Goal: Navigation & Orientation: Find specific page/section

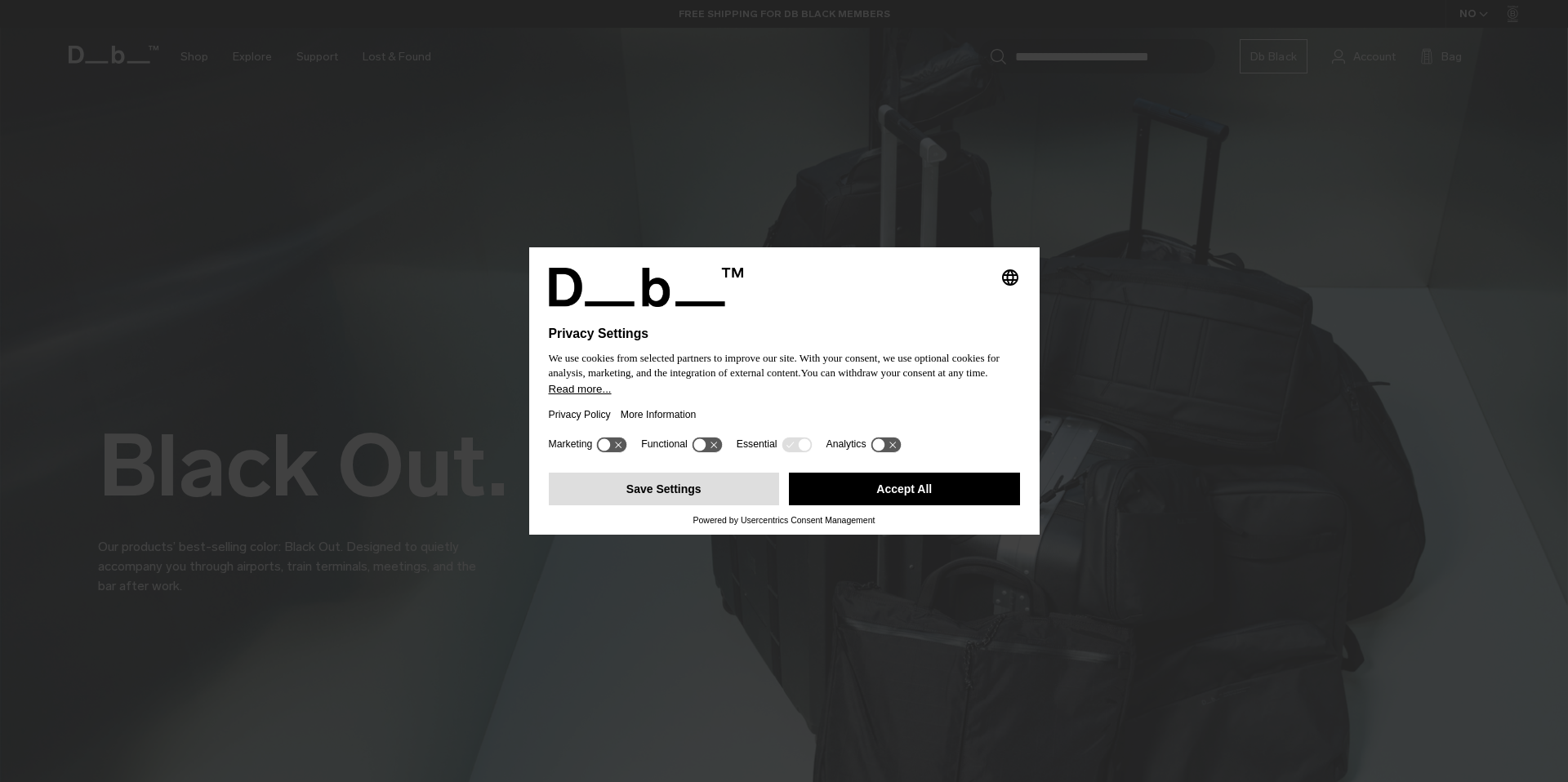
click at [736, 502] on button "Save Settings" at bounding box center [664, 489] width 231 height 33
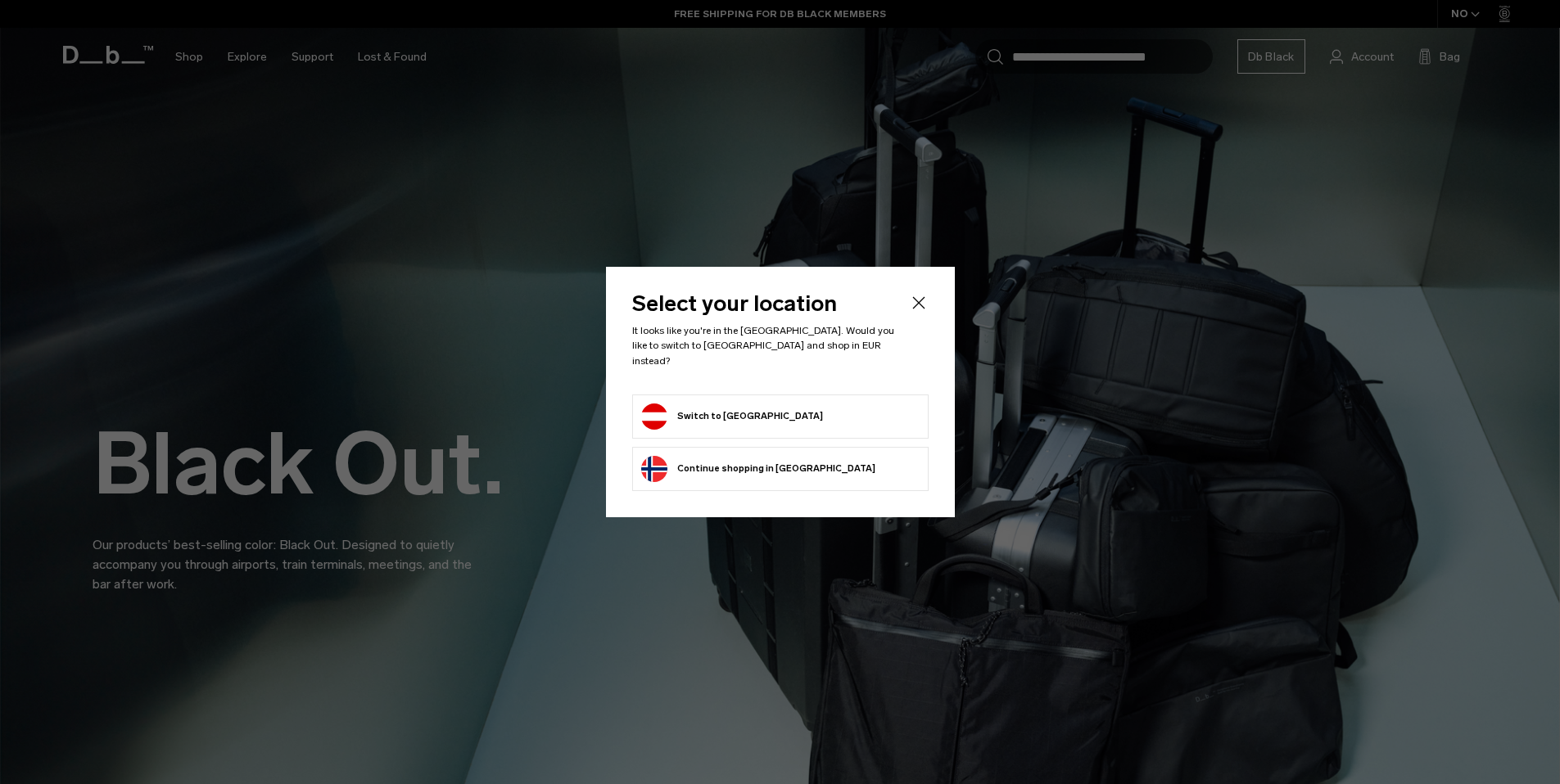
click at [746, 410] on button "Switch to Austria" at bounding box center [732, 417] width 182 height 27
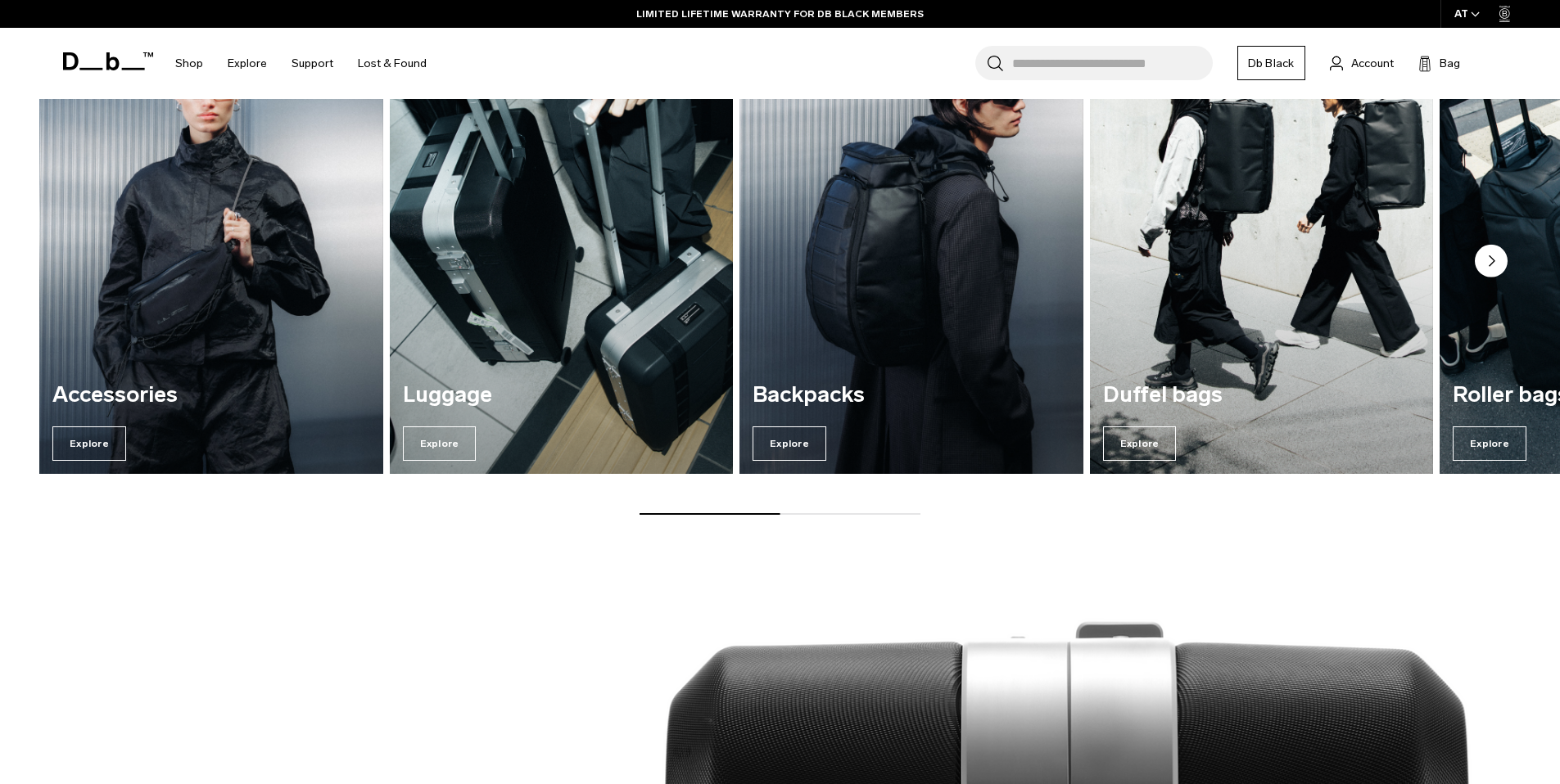
scroll to position [2177, 0]
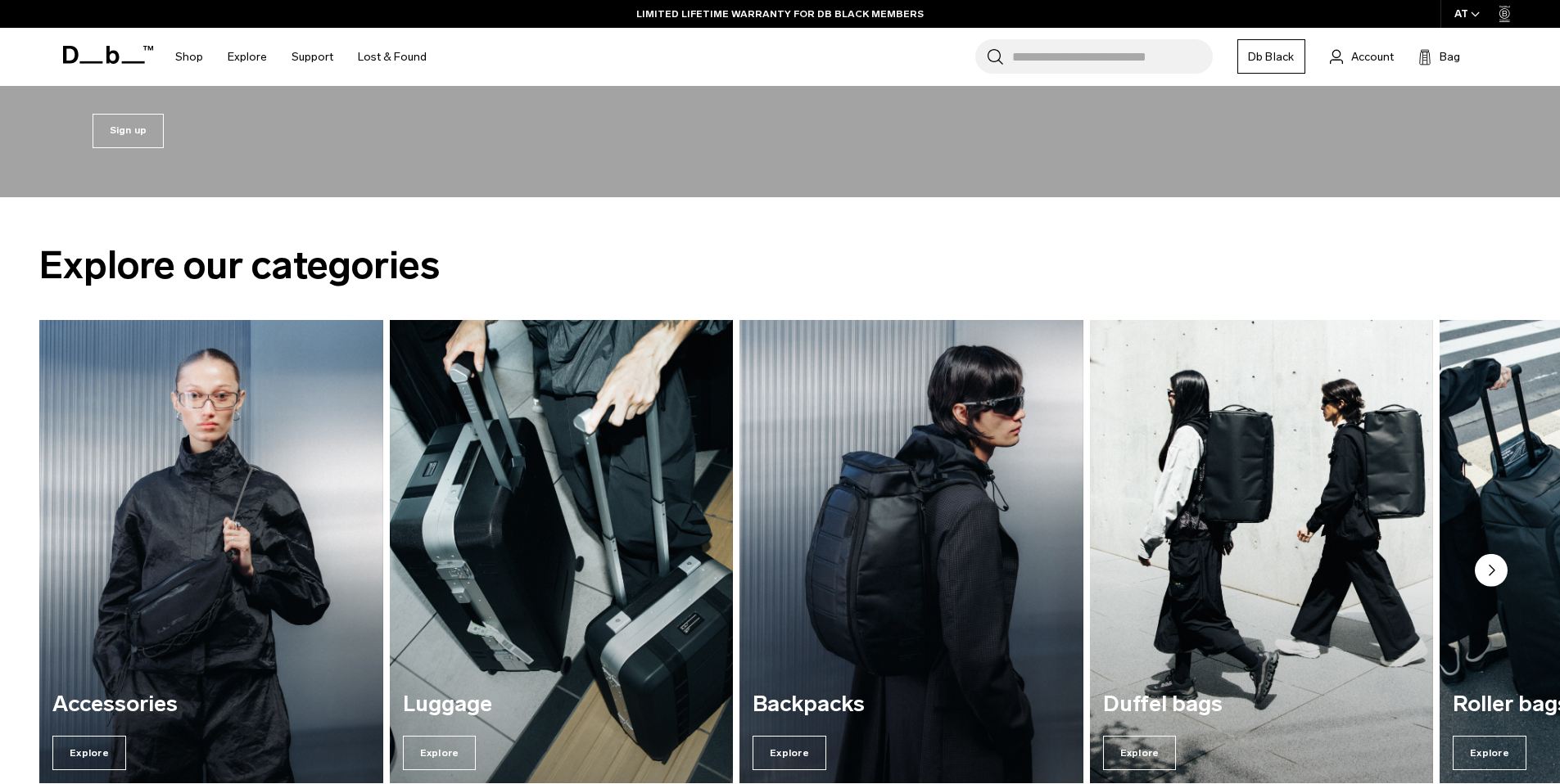
click at [1490, 556] on circle "Next slide" at bounding box center [1491, 571] width 33 height 33
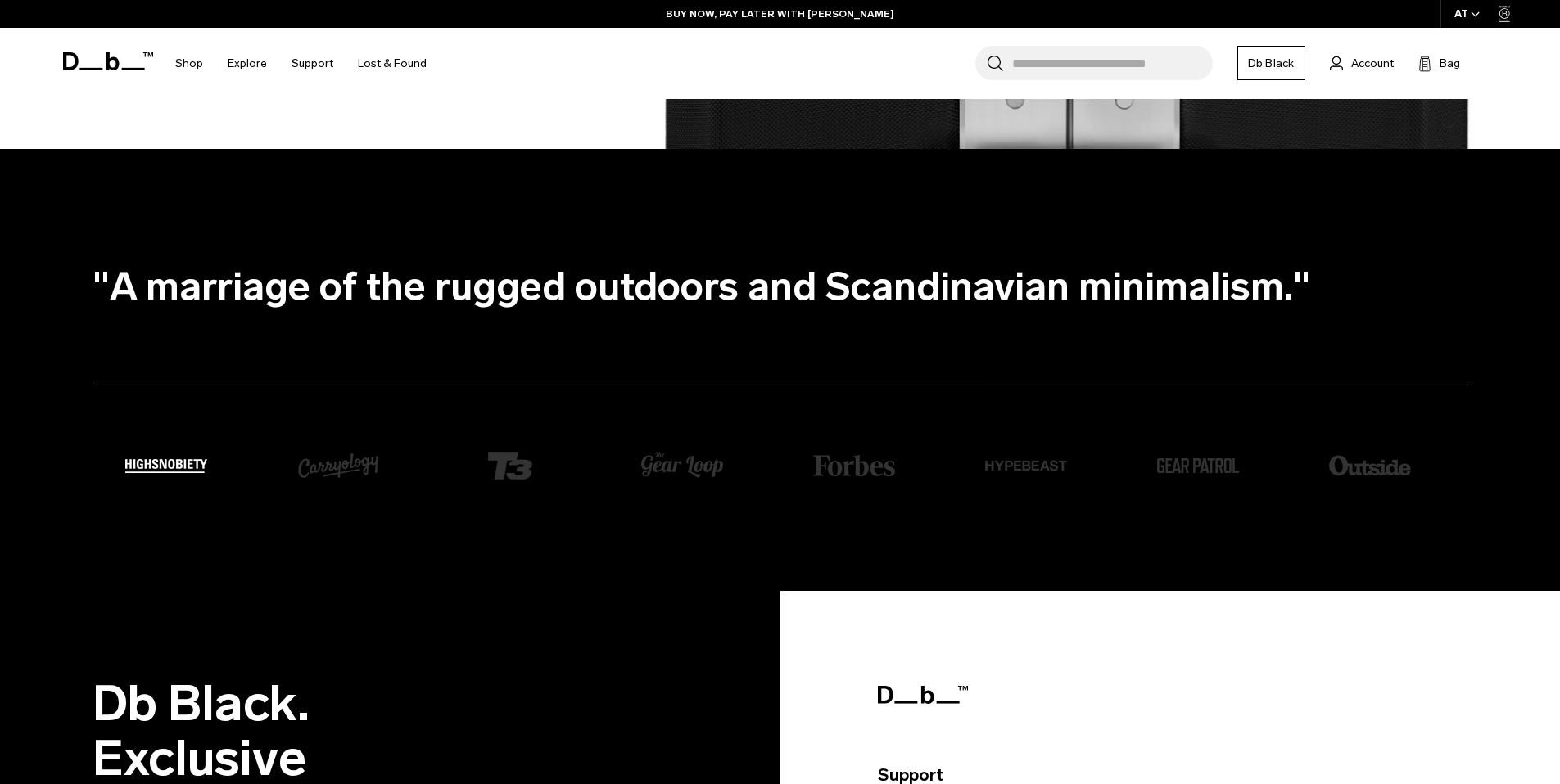
scroll to position [4450, 0]
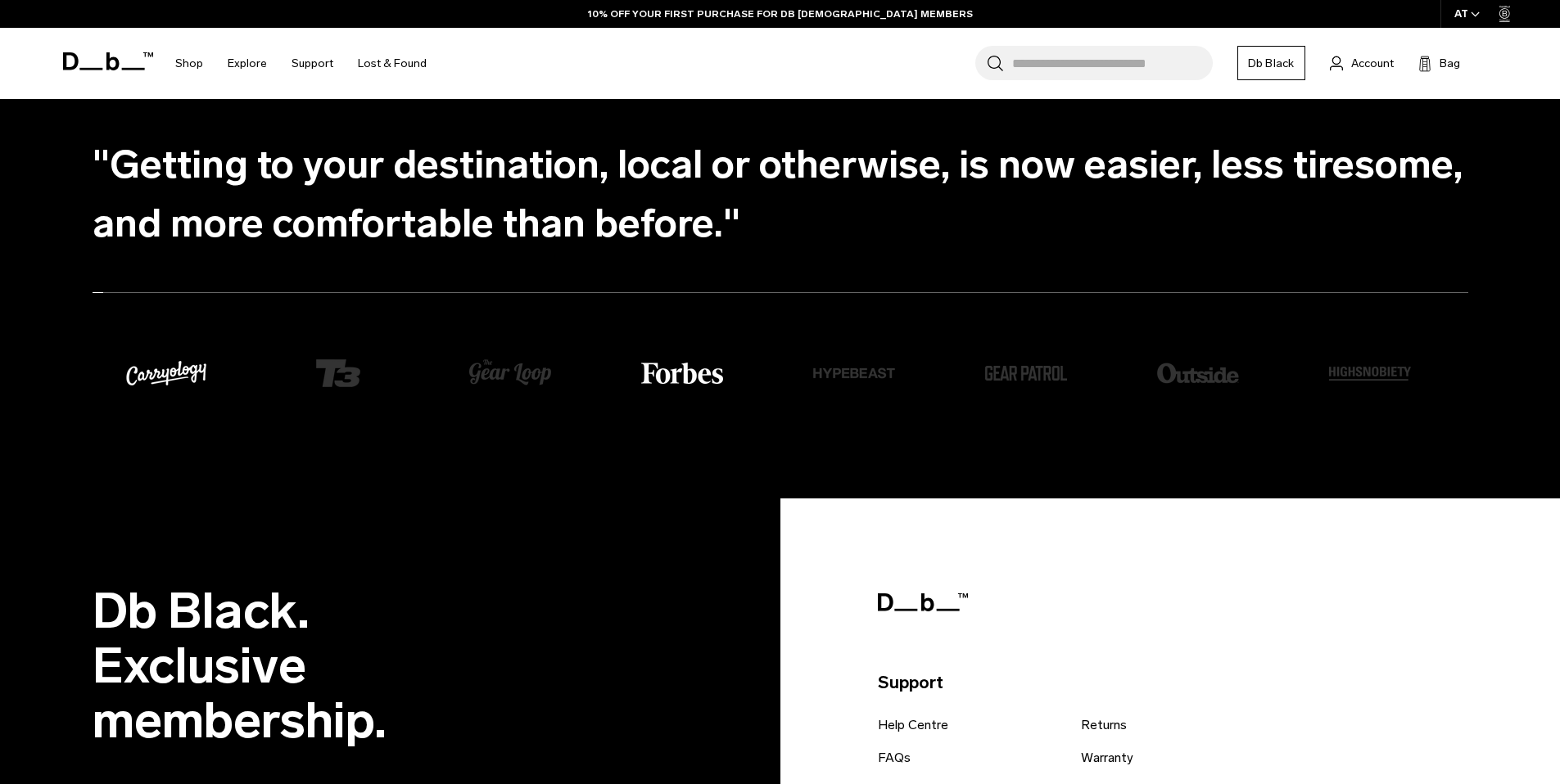
click at [890, 383] on img "2 / 8" at bounding box center [853, 374] width 82 height 82
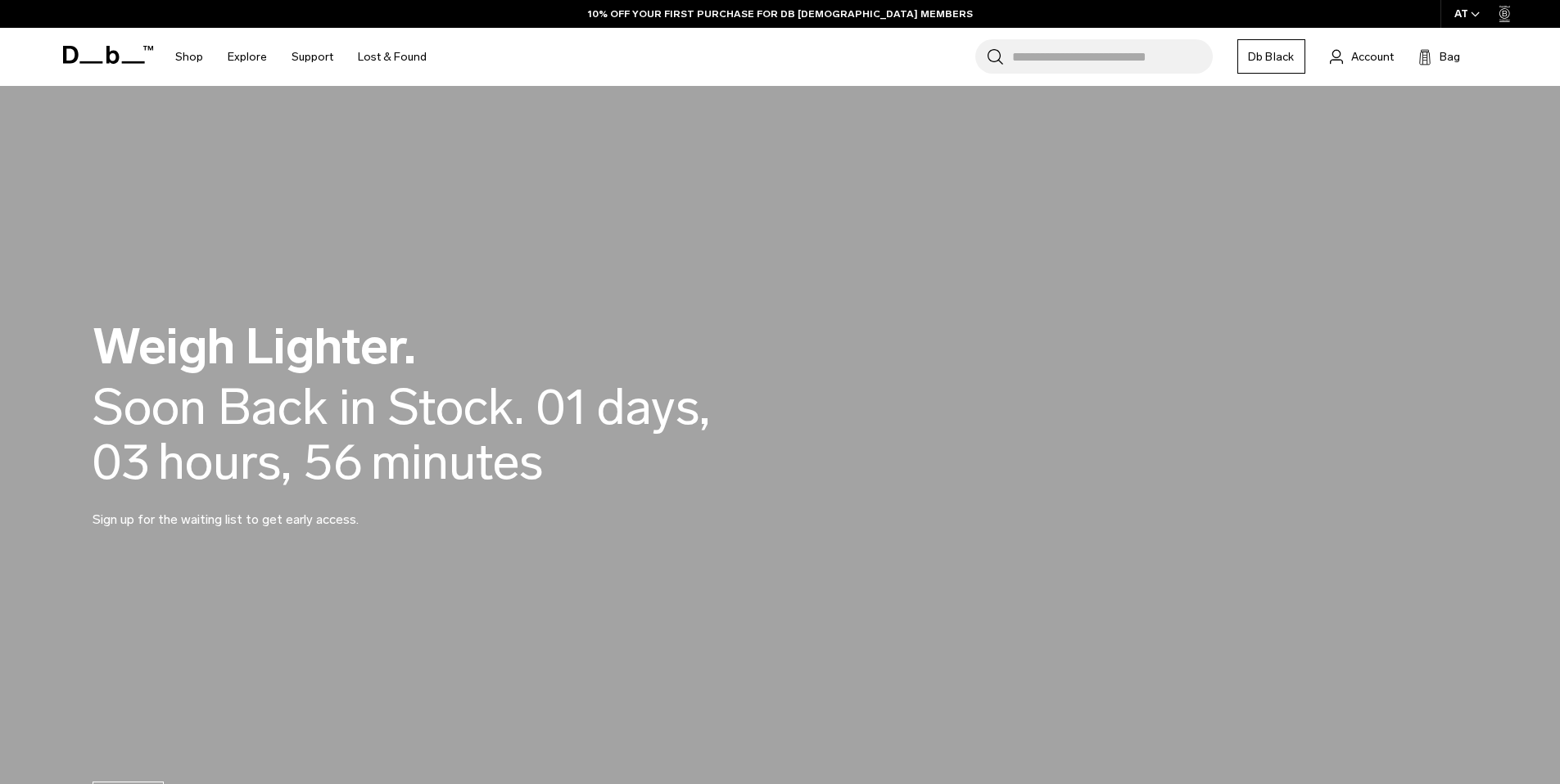
scroll to position [0, 0]
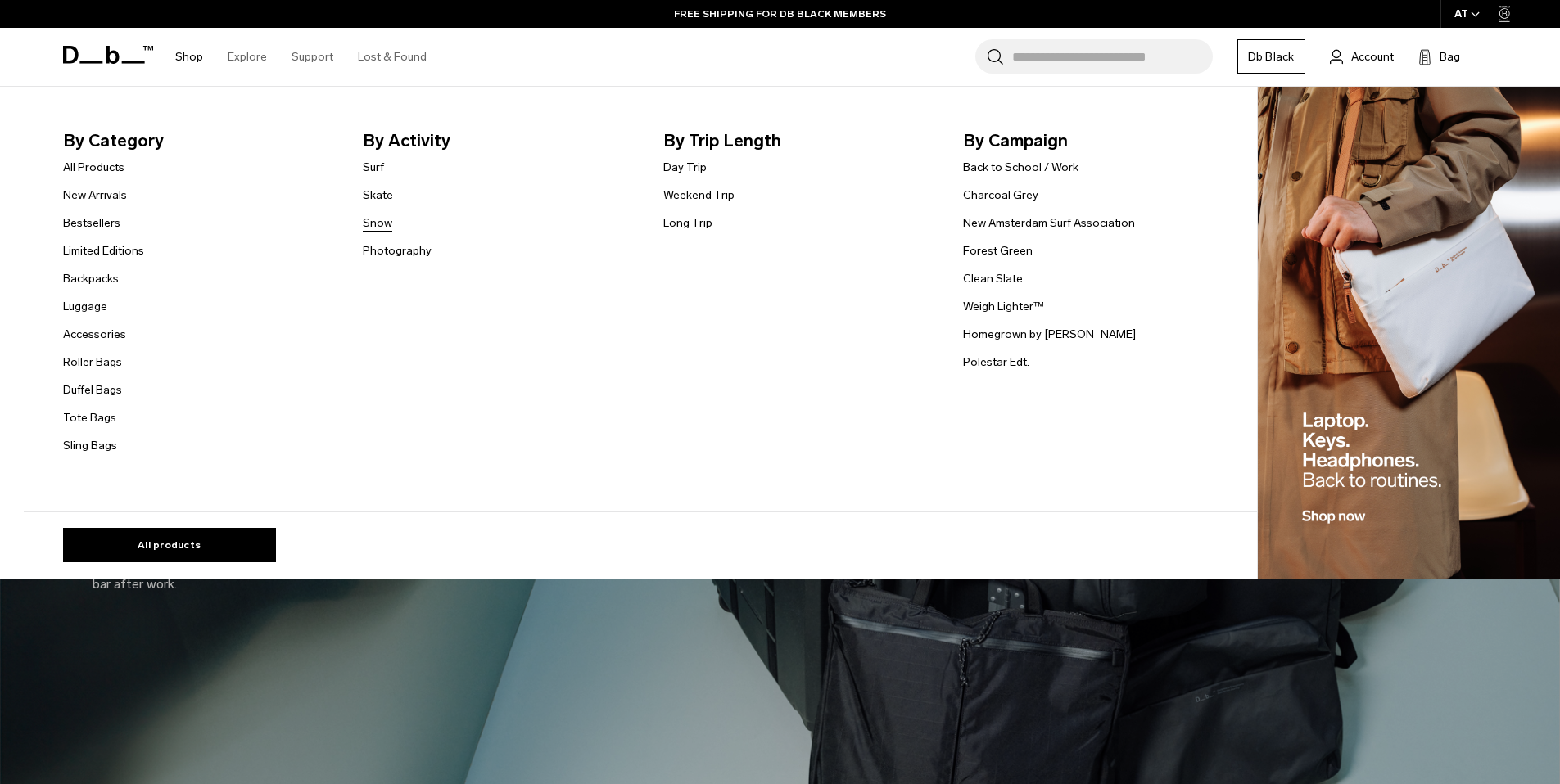
click at [388, 225] on link "Snow" at bounding box center [377, 223] width 29 height 17
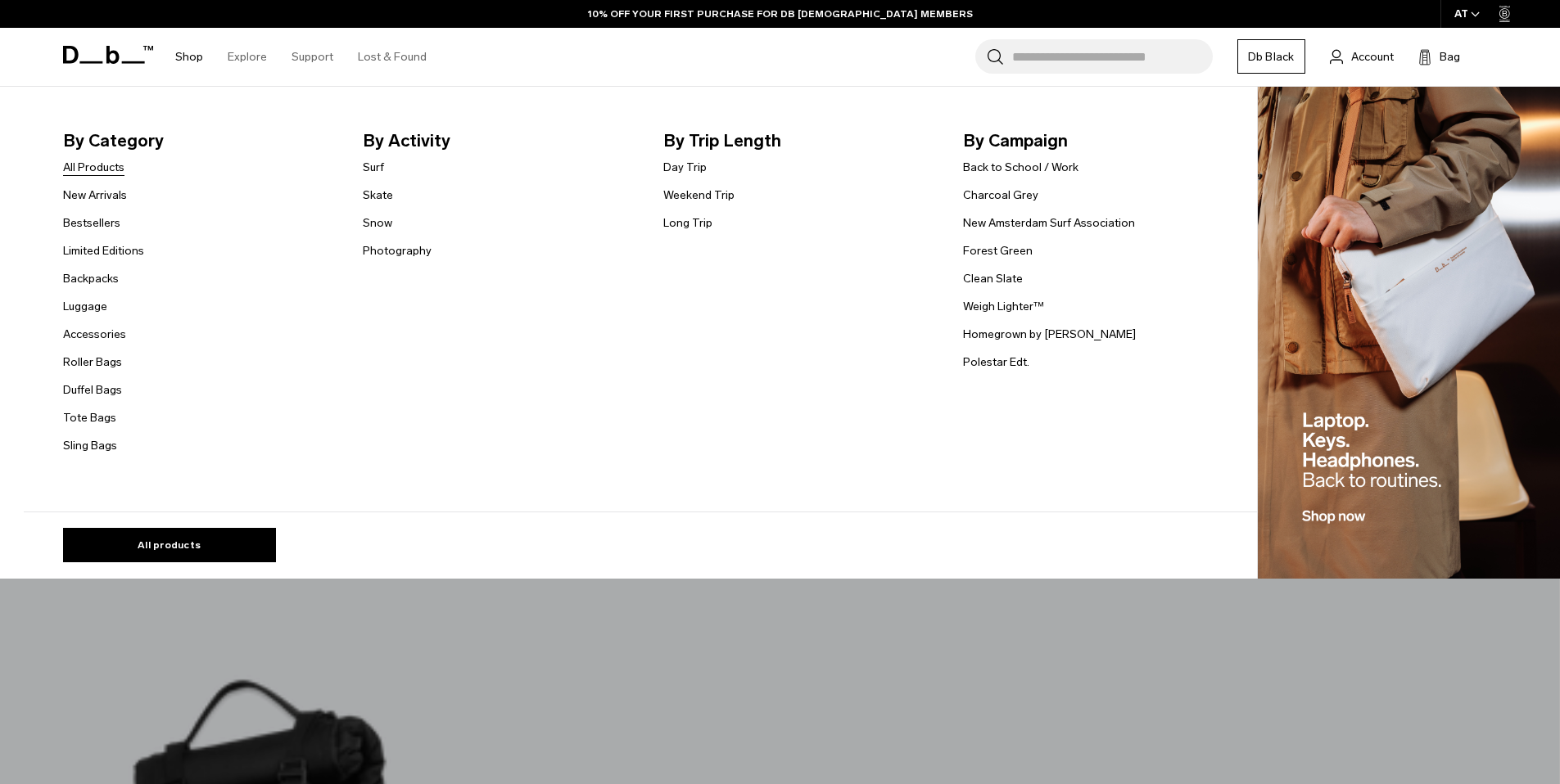
click at [111, 167] on link "All Products" at bounding box center [93, 168] width 62 height 17
click at [96, 307] on link "Luggage" at bounding box center [84, 306] width 45 height 17
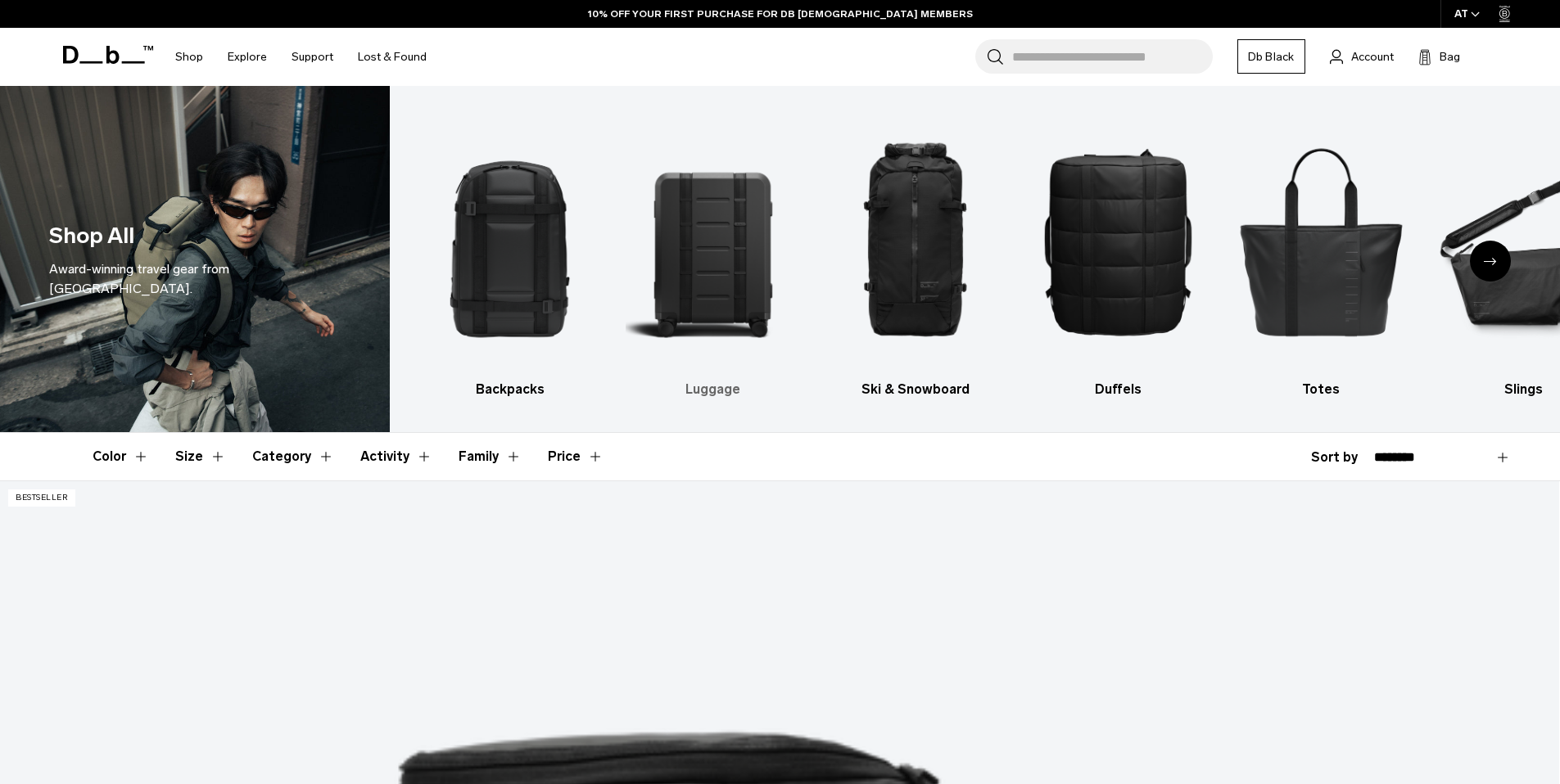
click at [707, 283] on img "2 / 10" at bounding box center [713, 241] width 174 height 261
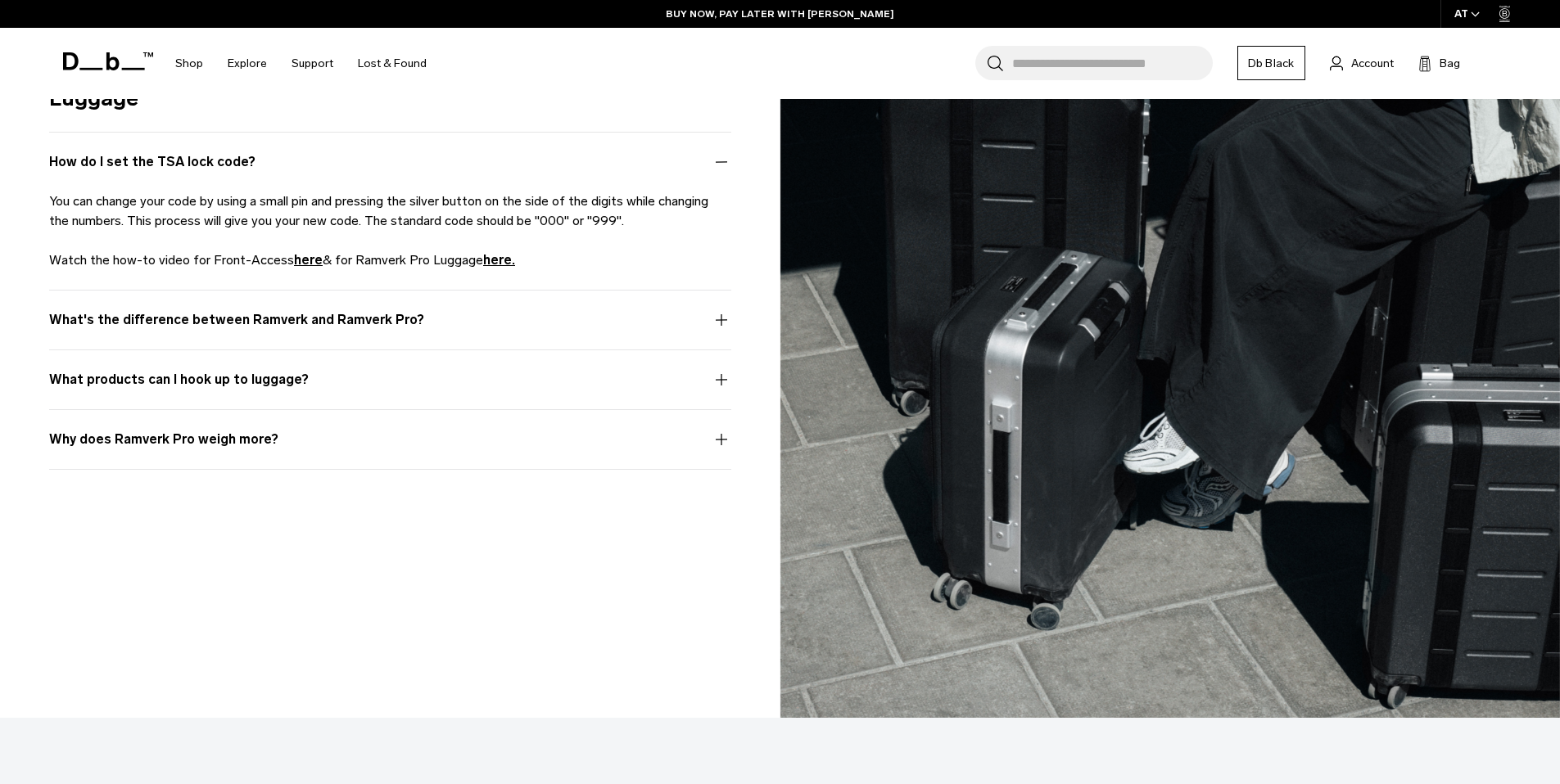
scroll to position [6810, 0]
